Goal: Find specific page/section: Find specific page/section

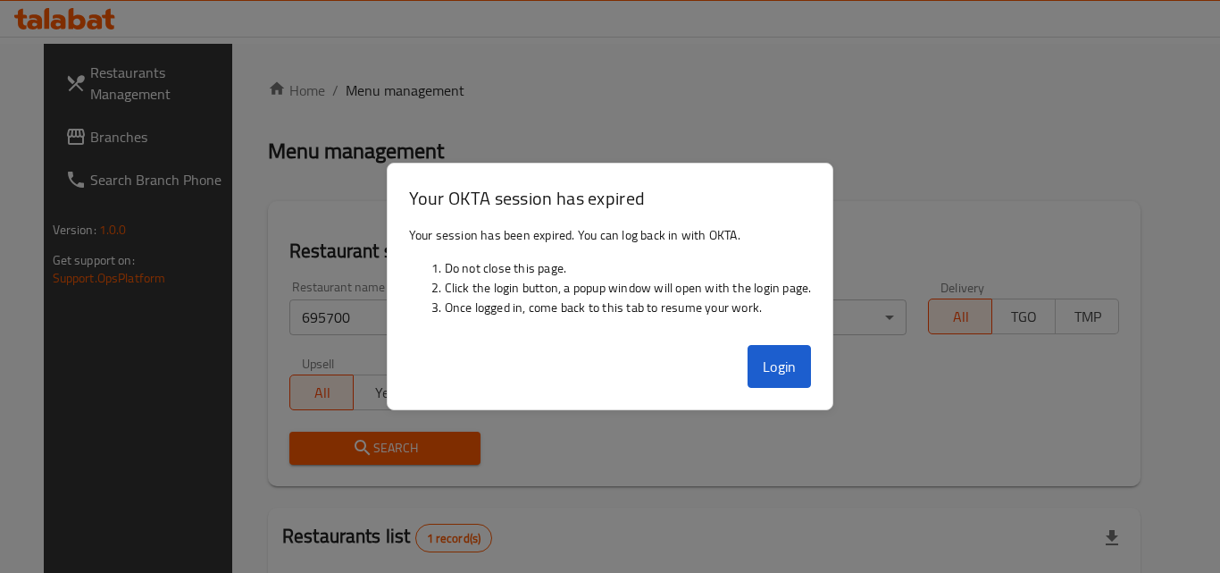
scroll to position [209, 0]
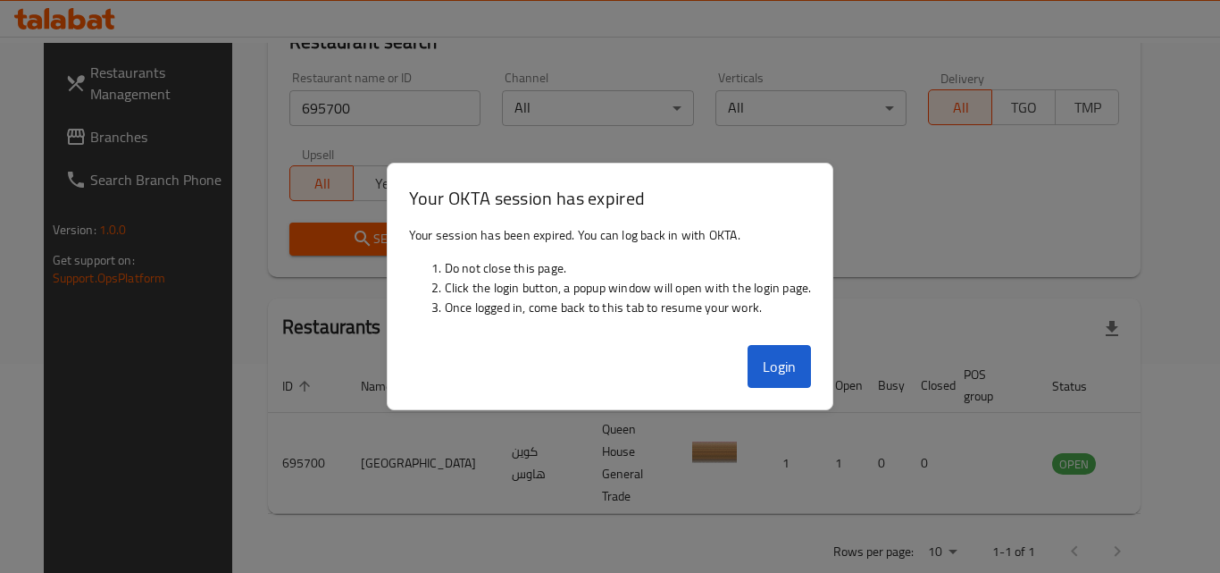
click at [811, 396] on div "Login" at bounding box center [611, 373] width 446 height 71
click at [751, 340] on div "Login" at bounding box center [611, 373] width 446 height 71
click at [771, 361] on button "Login" at bounding box center [780, 366] width 64 height 43
click at [786, 367] on button "Login" at bounding box center [780, 366] width 64 height 43
click at [787, 362] on button "Login" at bounding box center [780, 366] width 64 height 43
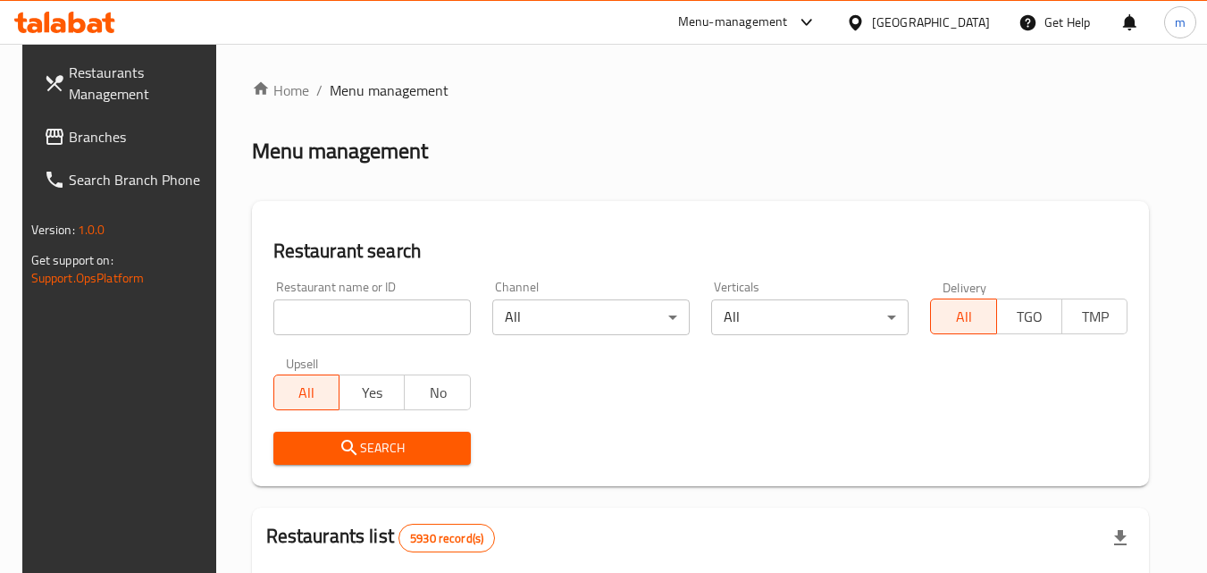
click at [101, 142] on span "Branches" at bounding box center [139, 136] width 141 height 21
